Goal: Transaction & Acquisition: Purchase product/service

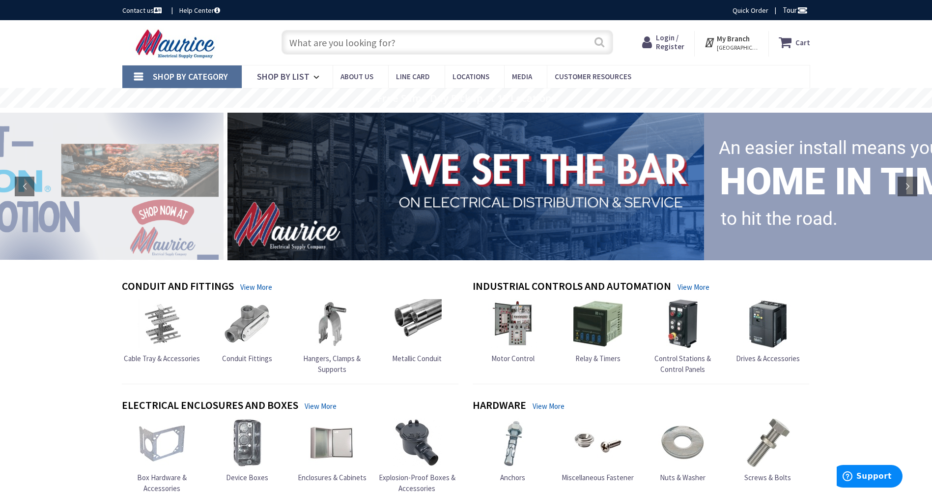
click at [445, 42] on button "Search" at bounding box center [599, 42] width 13 height 22
click at [445, 45] on input "text" at bounding box center [448, 42] width 332 height 25
paste input "exit light combo"
type input "exit light combo"
click at [445, 40] on button "Search" at bounding box center [599, 42] width 13 height 22
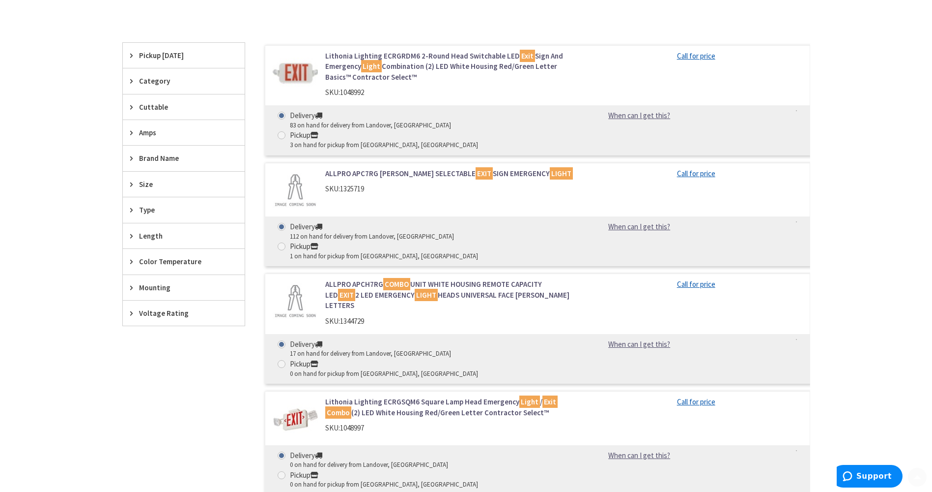
scroll to position [246, 0]
click at [409, 396] on link "Lithonia Lighting ECRGSQM6 Square Lamp Head Emergency Light / Exit Combo (2) LE…" at bounding box center [450, 406] width 250 height 21
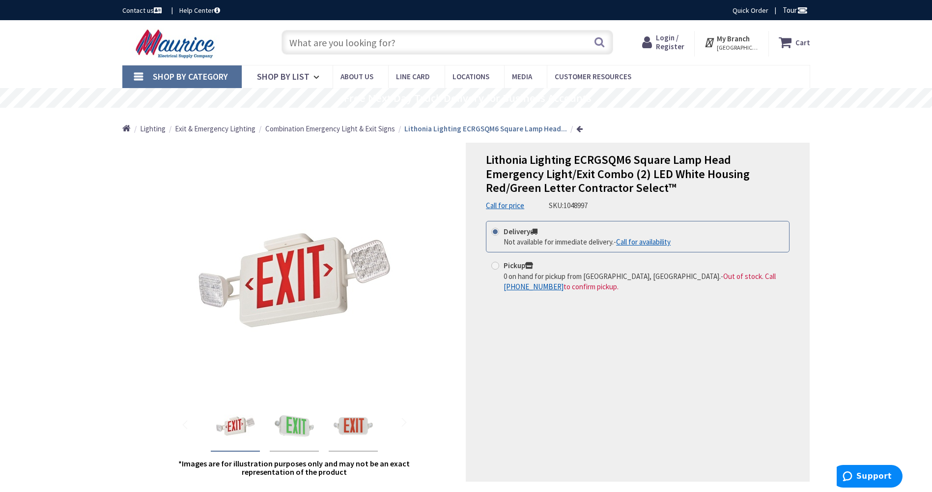
click at [667, 35] on span "Login / Register" at bounding box center [670, 42] width 29 height 18
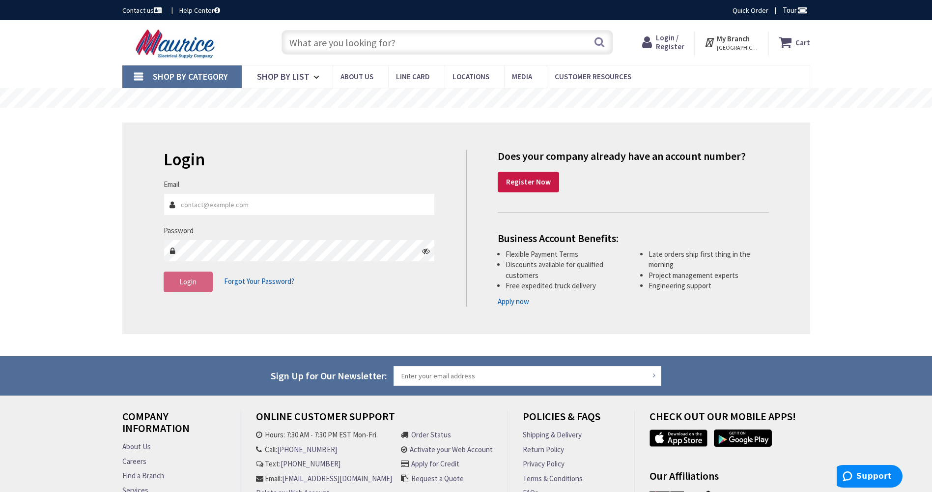
click at [288, 200] on input "Email" at bounding box center [300, 204] width 272 height 22
type input "ssmith@freestateelectric.com"
click at [252, 205] on input "ssmith@freestateelectric.com" at bounding box center [300, 204] width 272 height 22
click at [325, 225] on fieldset "Email ssmith@freestateelectric.com Password Login Forgot Your Password?" at bounding box center [300, 240] width 272 height 123
drag, startPoint x: 533, startPoint y: 78, endPoint x: 519, endPoint y: 86, distance: 16.3
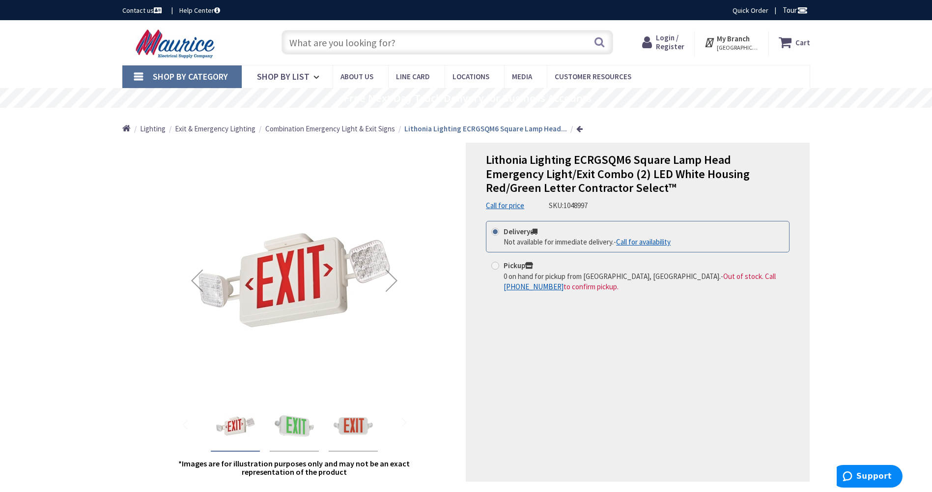
click at [512, 266] on strong "Pickup" at bounding box center [518, 265] width 29 height 9
click at [500, 266] on input "Pickup 0 on hand for pickup from [GEOGRAPHIC_DATA], [GEOGRAPHIC_DATA]. - Out of…" at bounding box center [497, 265] width 6 height 6
radio input "true"
click at [493, 206] on link "Call for price" at bounding box center [505, 205] width 38 height 10
